Goal: Find specific page/section: Find specific page/section

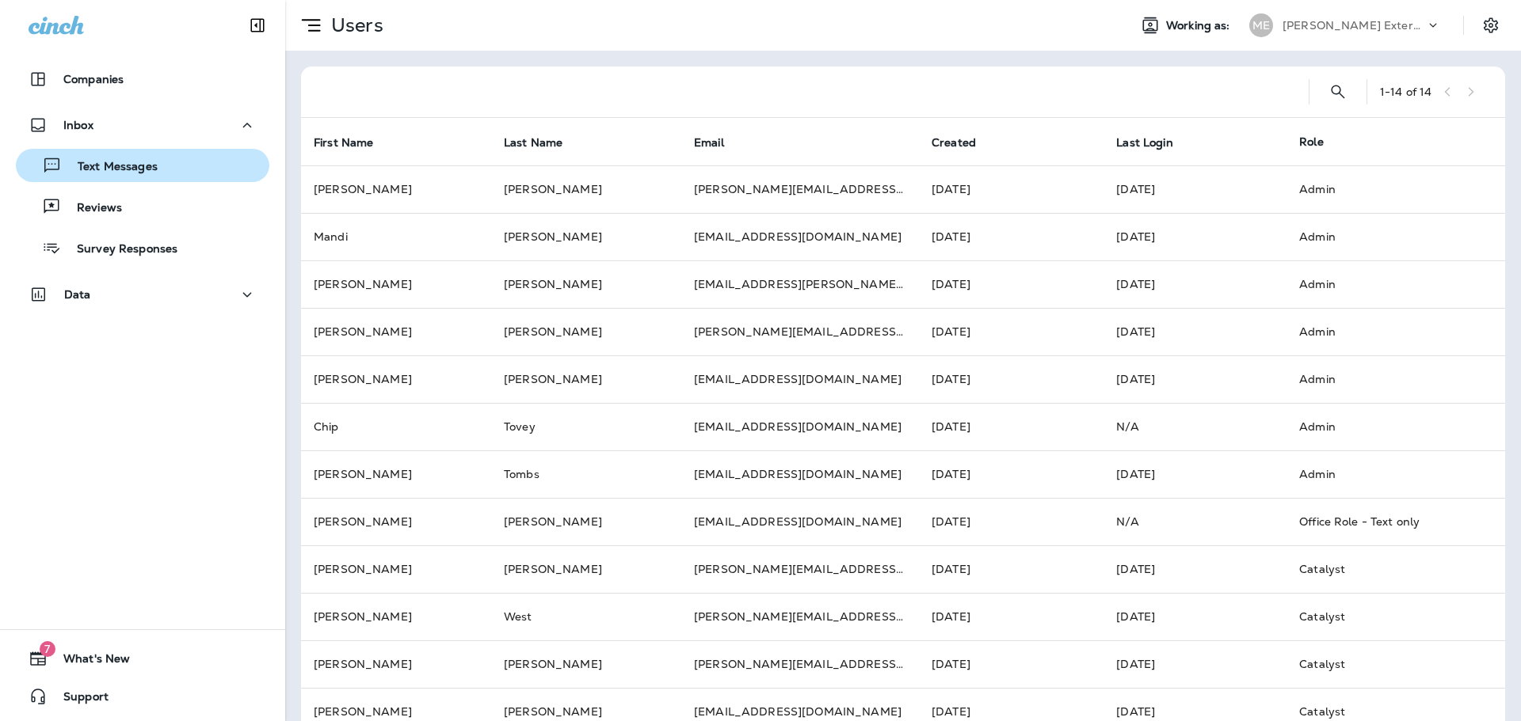
click at [97, 161] on p "Text Messages" at bounding box center [110, 167] width 96 height 15
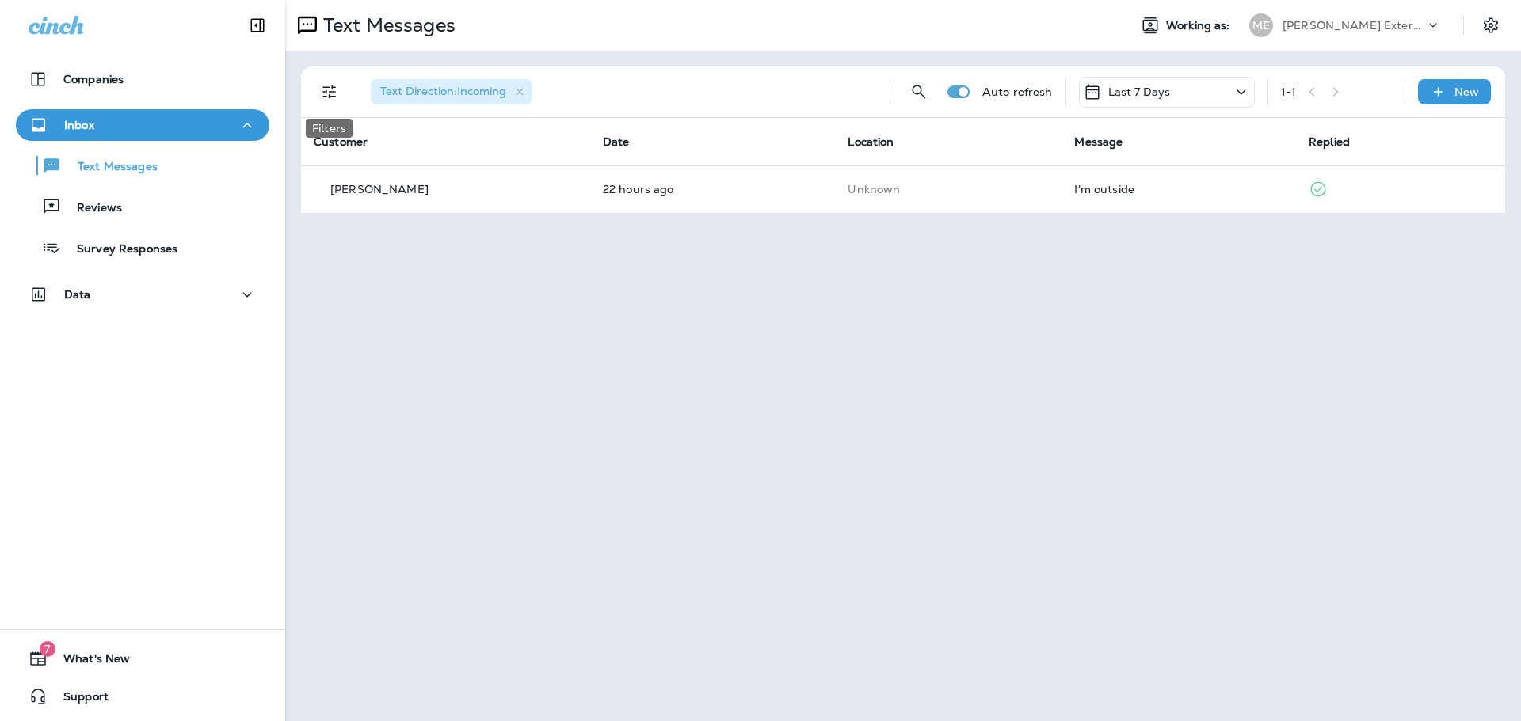
click at [326, 102] on button "Filters" at bounding box center [330, 92] width 32 height 32
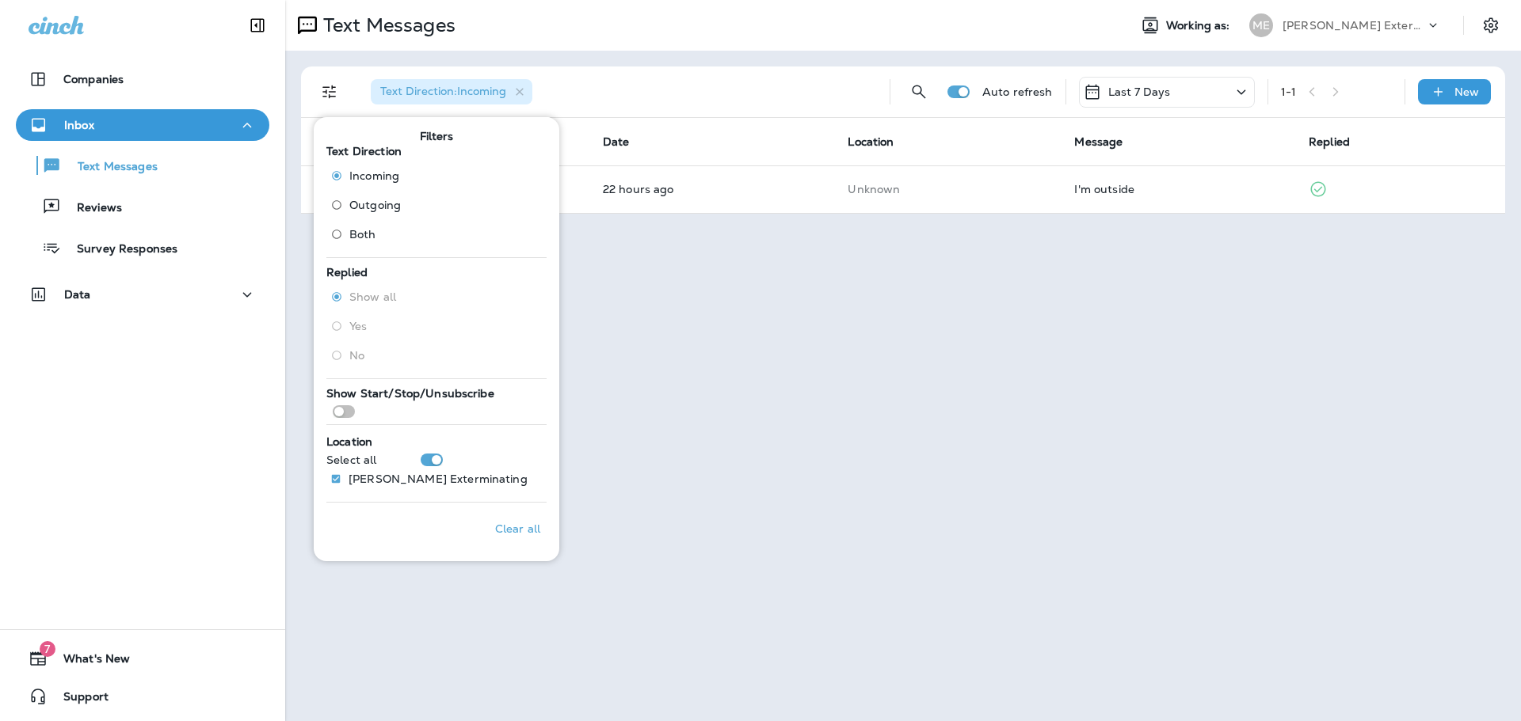
click at [383, 201] on span "Outgoing" at bounding box center [374, 205] width 51 height 13
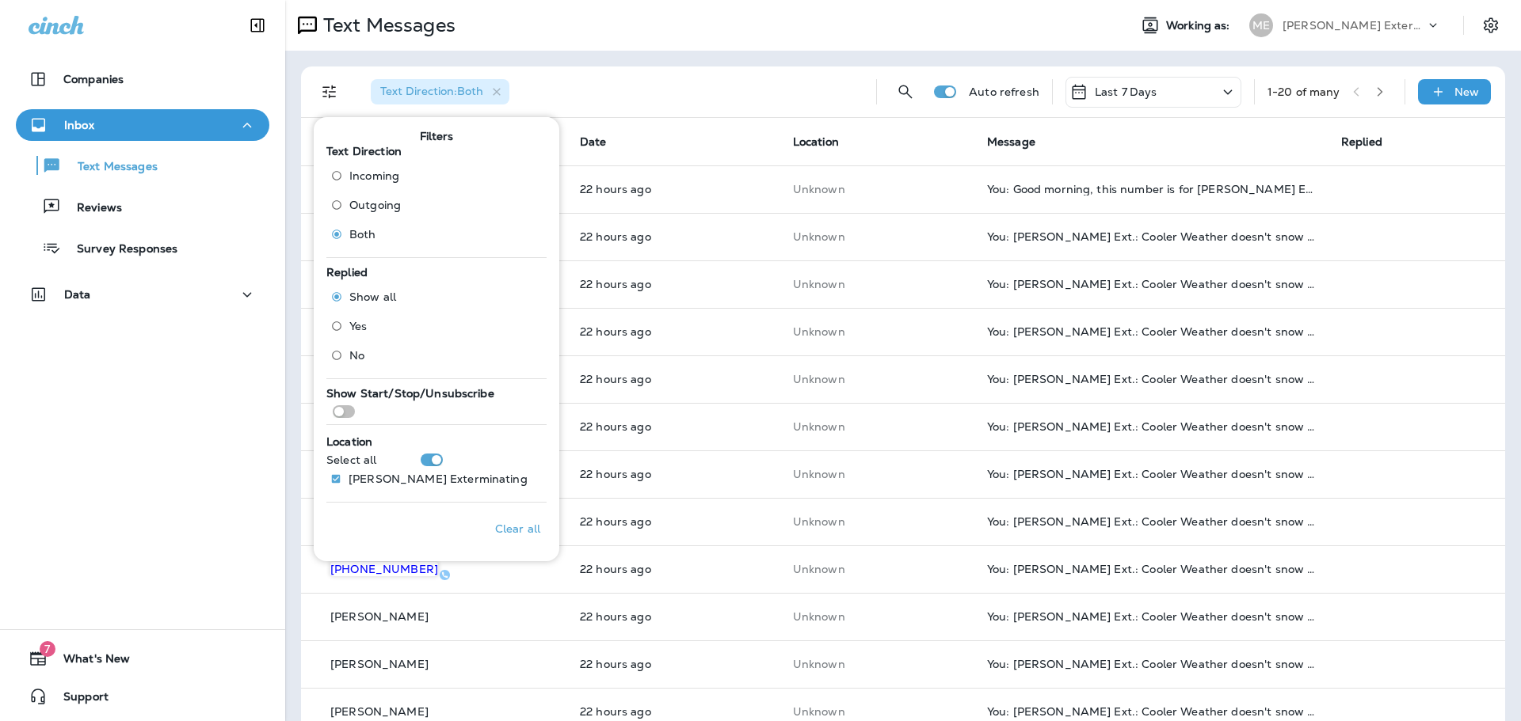
click at [743, 18] on div "Text Messages" at bounding box center [700, 26] width 830 height 32
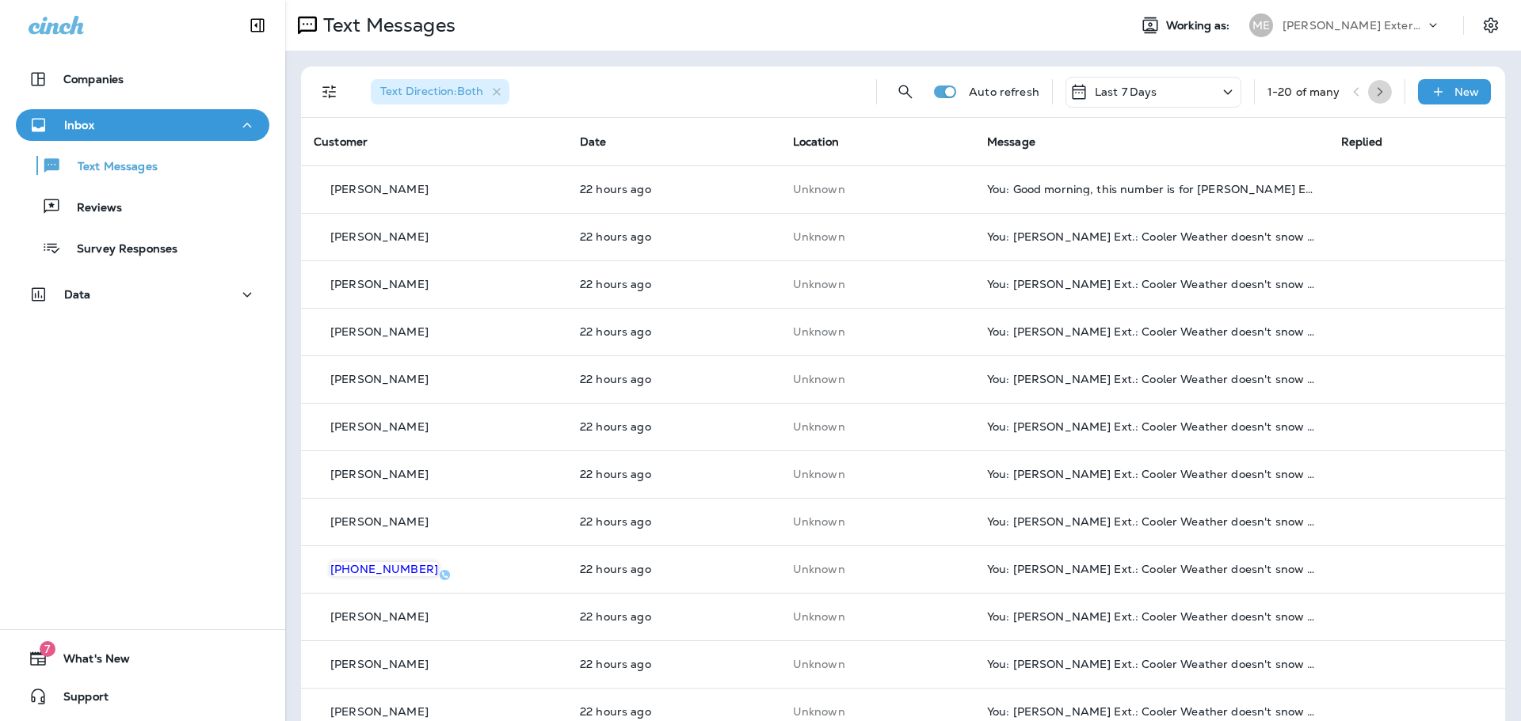
click at [1374, 93] on icon "button" at bounding box center [1379, 91] width 11 height 11
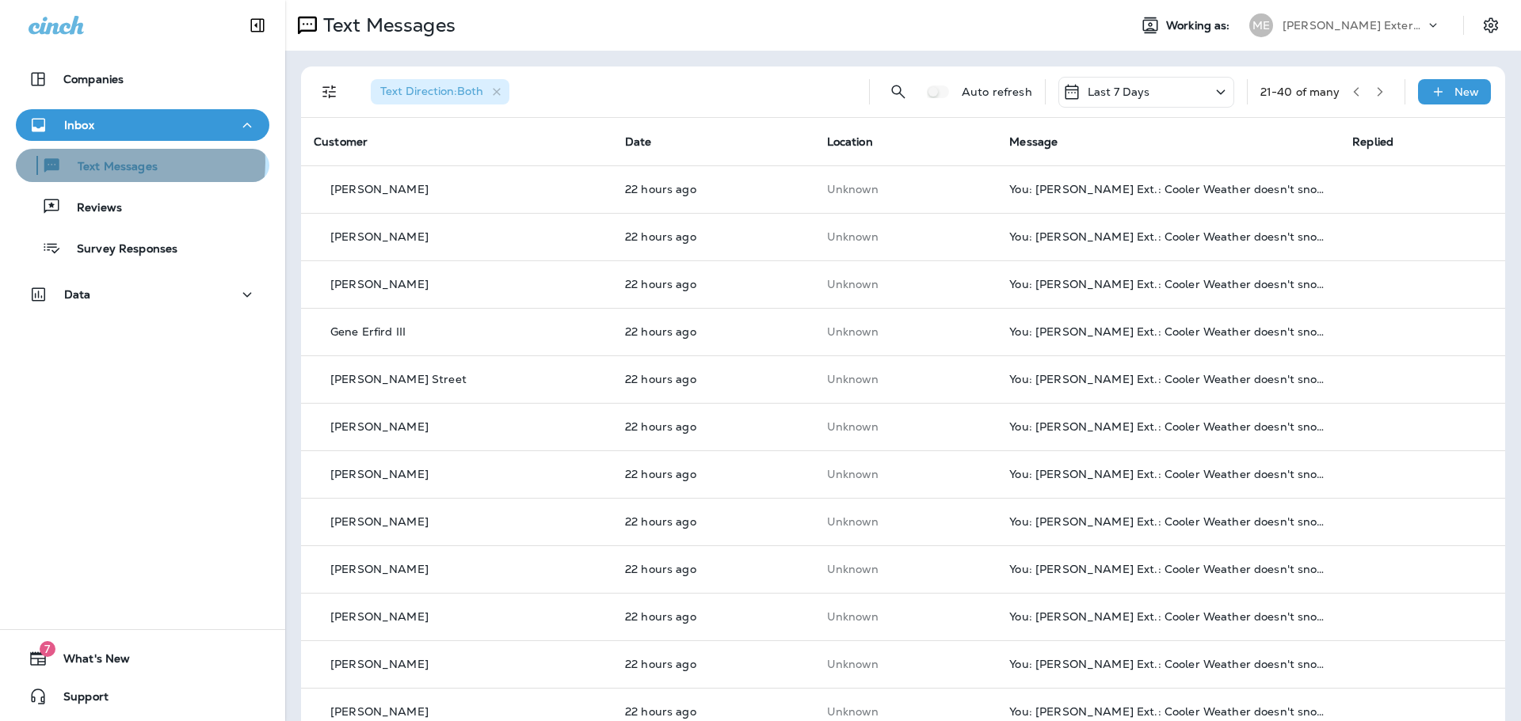
click at [140, 163] on p "Text Messages" at bounding box center [110, 167] width 96 height 15
click at [140, 177] on button "Text Messages" at bounding box center [142, 165] width 253 height 33
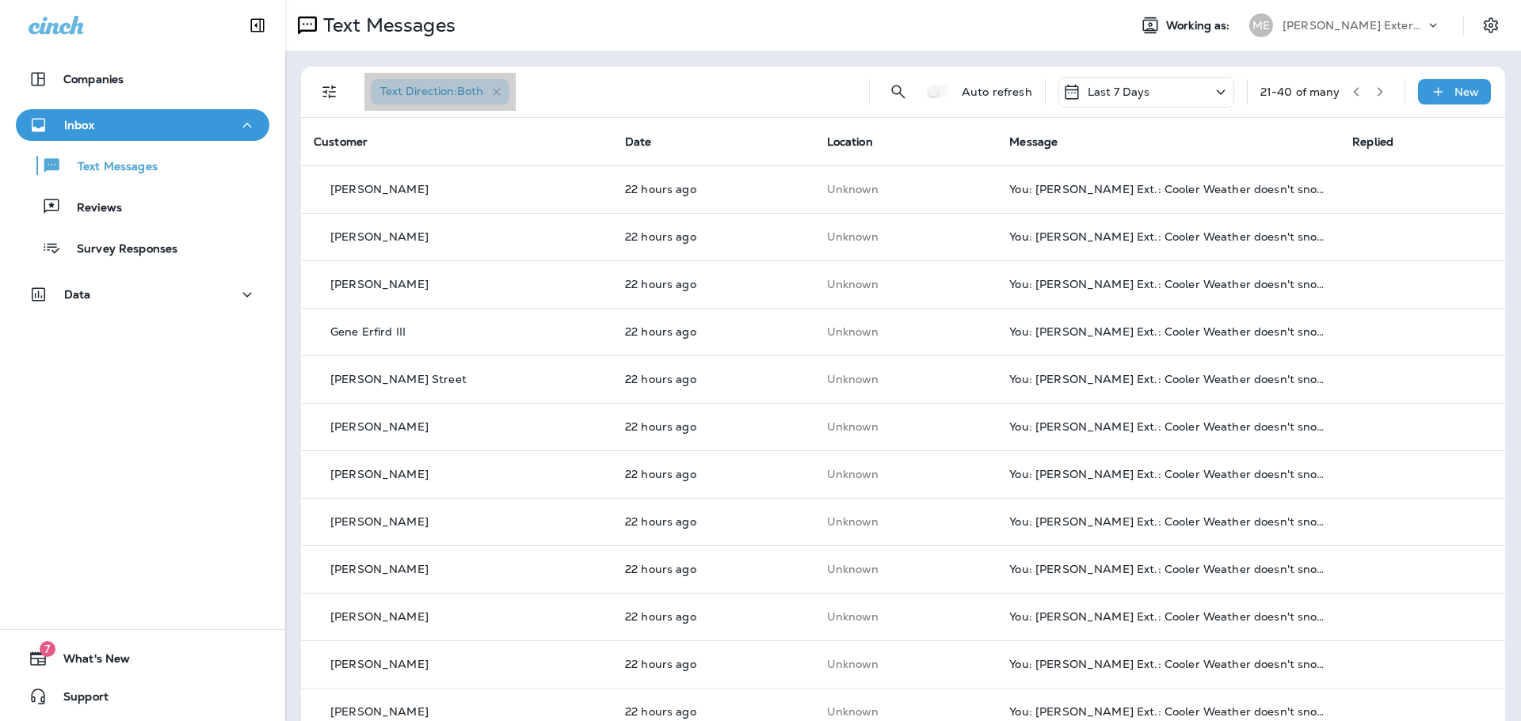
click at [503, 94] on icon "button" at bounding box center [496, 92] width 13 height 13
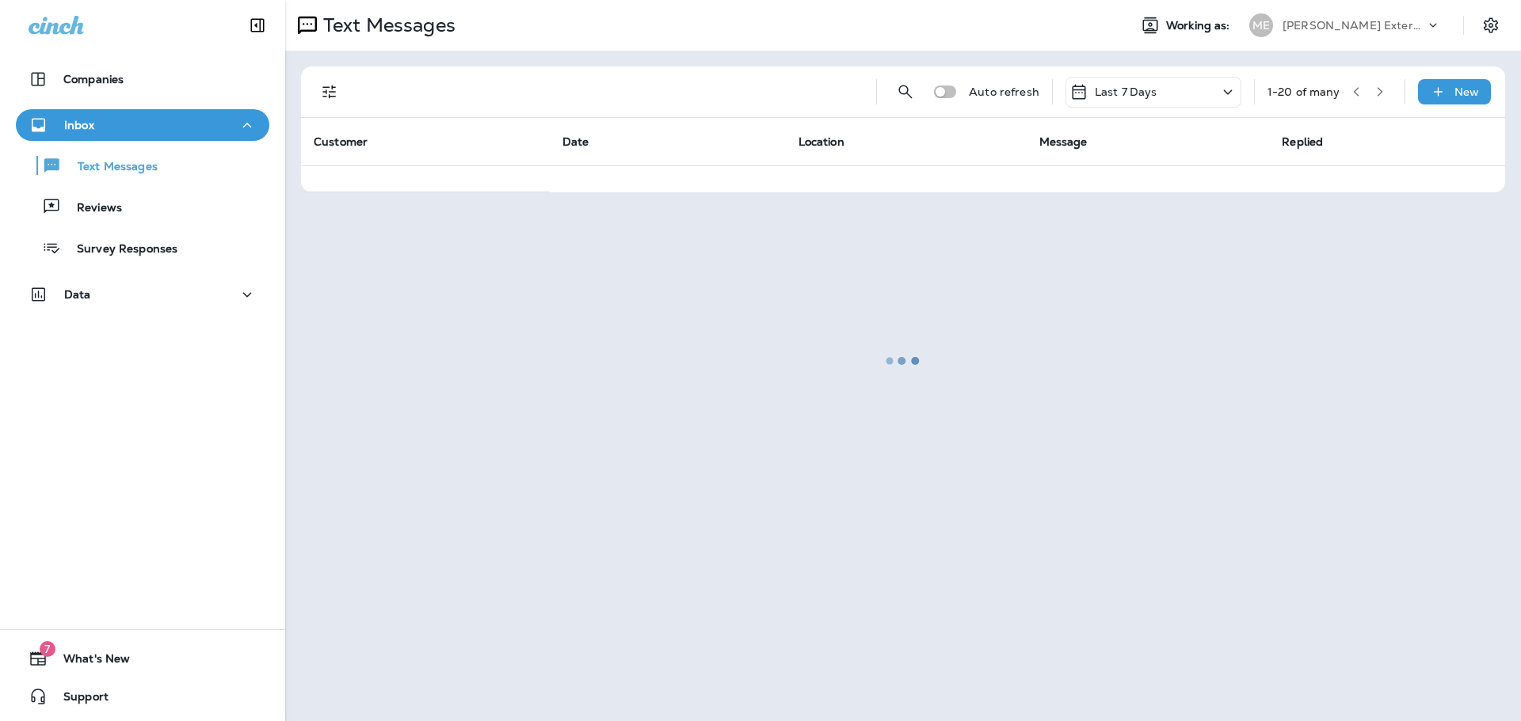
click at [335, 97] on icon "Filters" at bounding box center [328, 92] width 13 height 13
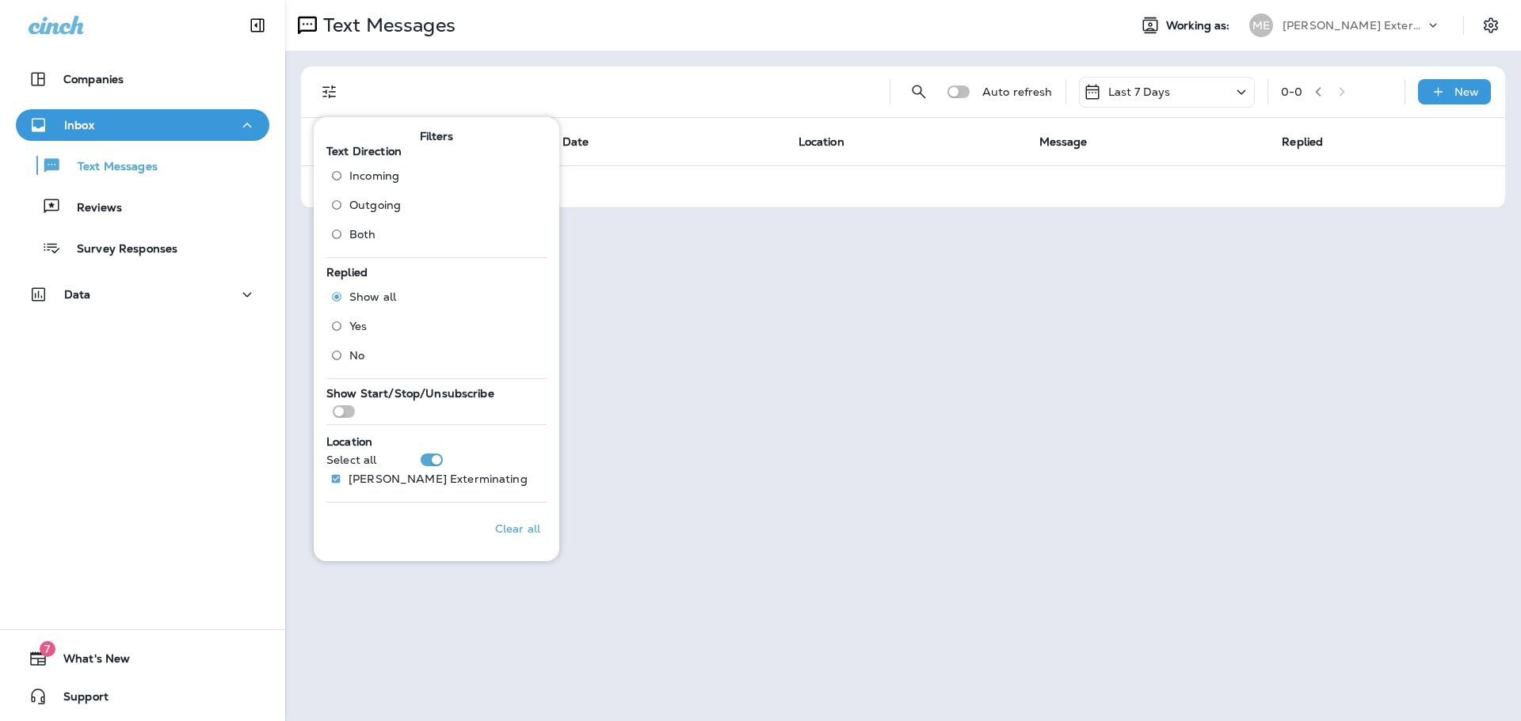
click at [383, 181] on span "Incoming" at bounding box center [374, 175] width 50 height 13
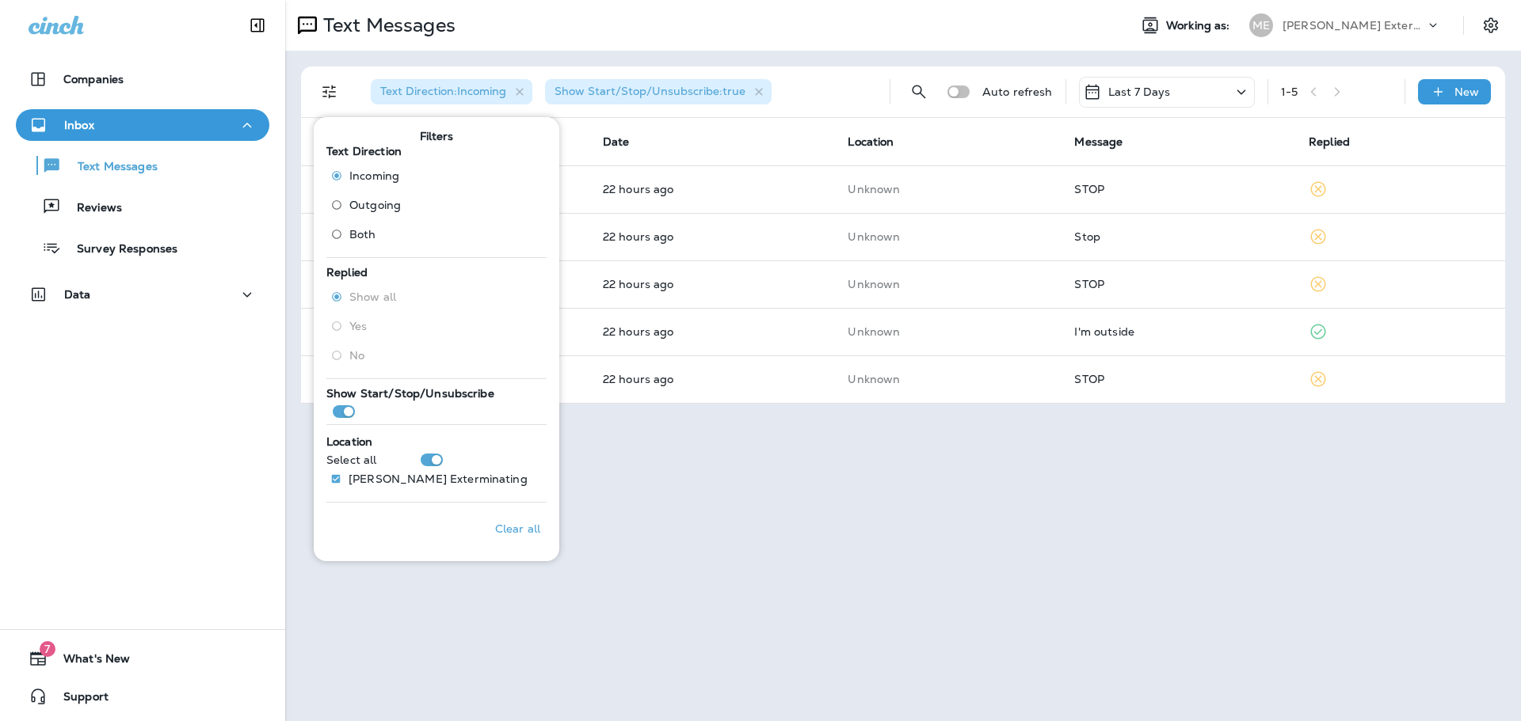
click at [714, 548] on div "Text Messages Working as: ME [PERSON_NAME] Exterminating Text Direction : Incom…" at bounding box center [902, 360] width 1235 height 721
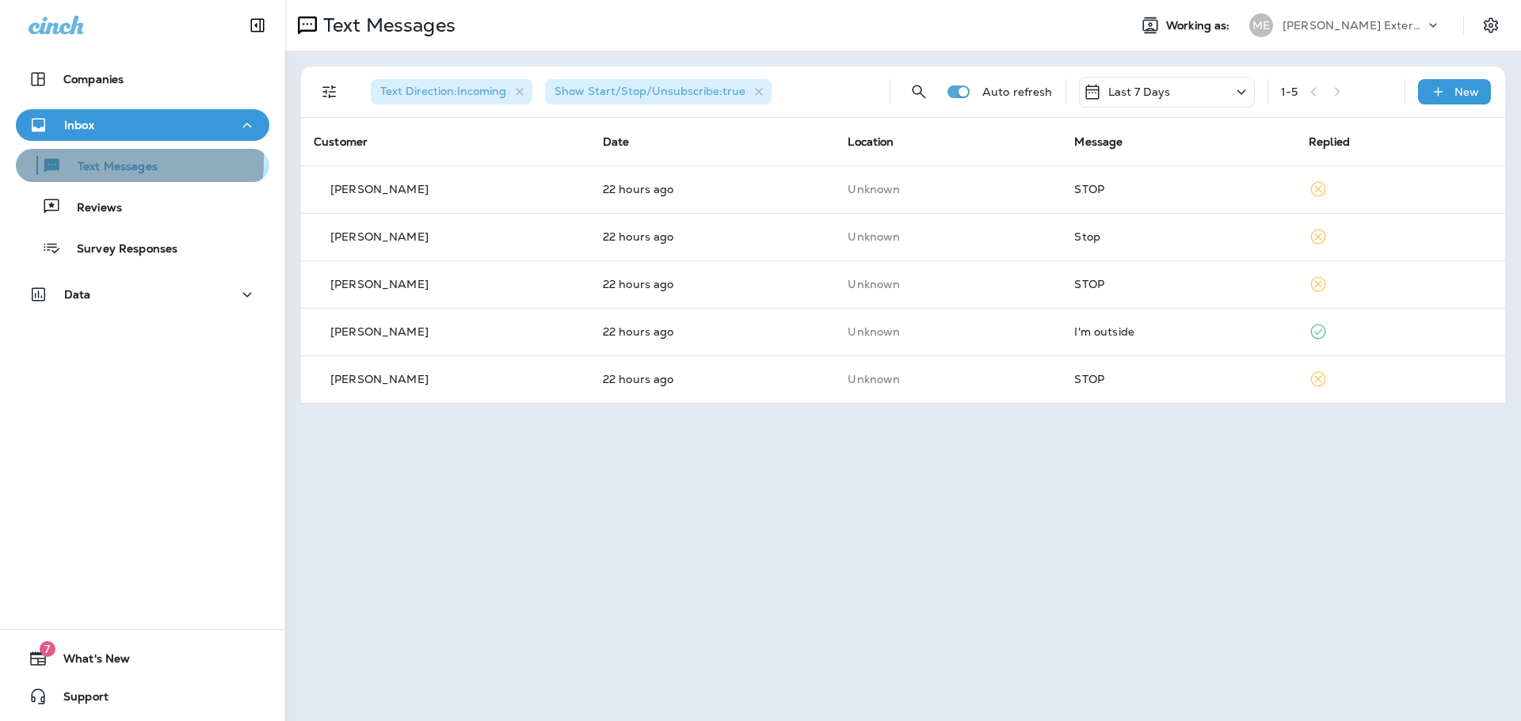
click at [78, 161] on p "Text Messages" at bounding box center [110, 167] width 96 height 15
click at [751, 567] on div "Text Messages Working as: ME [PERSON_NAME] Exterminating Text Direction : Incom…" at bounding box center [902, 360] width 1235 height 721
